Goal: Task Accomplishment & Management: Use online tool/utility

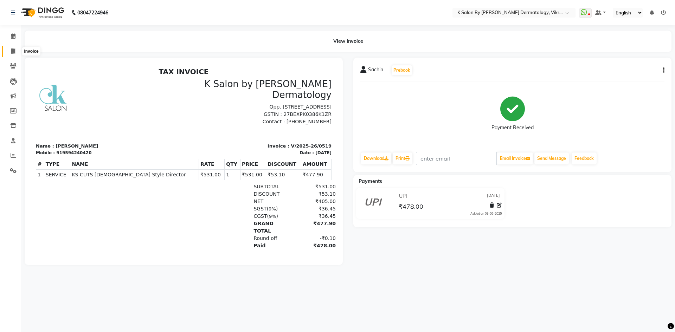
click at [12, 50] on icon at bounding box center [13, 50] width 4 height 5
select select "service"
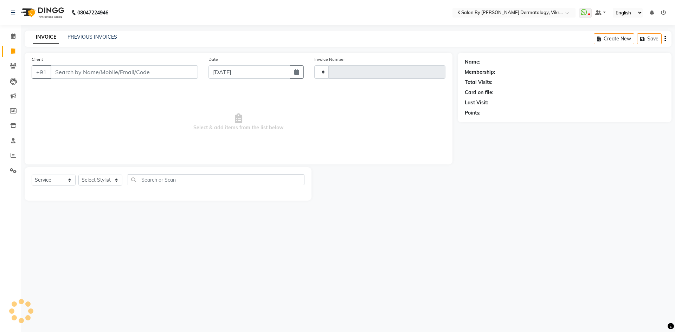
type input "0520"
select select "6798"
click at [11, 154] on icon at bounding box center [13, 155] width 5 height 5
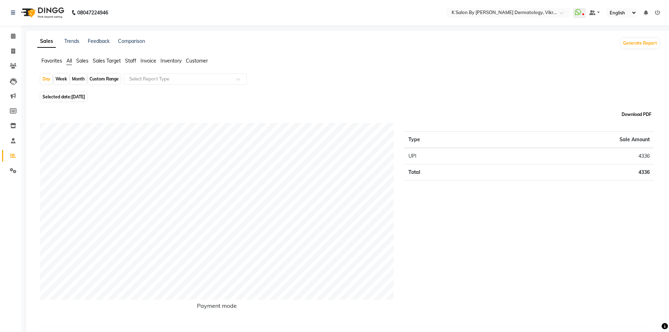
click at [630, 114] on button "Download PDF" at bounding box center [636, 115] width 33 height 10
click at [14, 97] on icon at bounding box center [13, 95] width 5 height 5
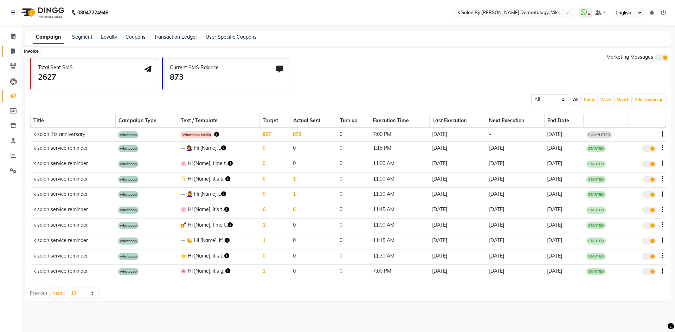
click at [12, 50] on icon at bounding box center [13, 50] width 4 height 5
